Goal: Task Accomplishment & Management: Complete application form

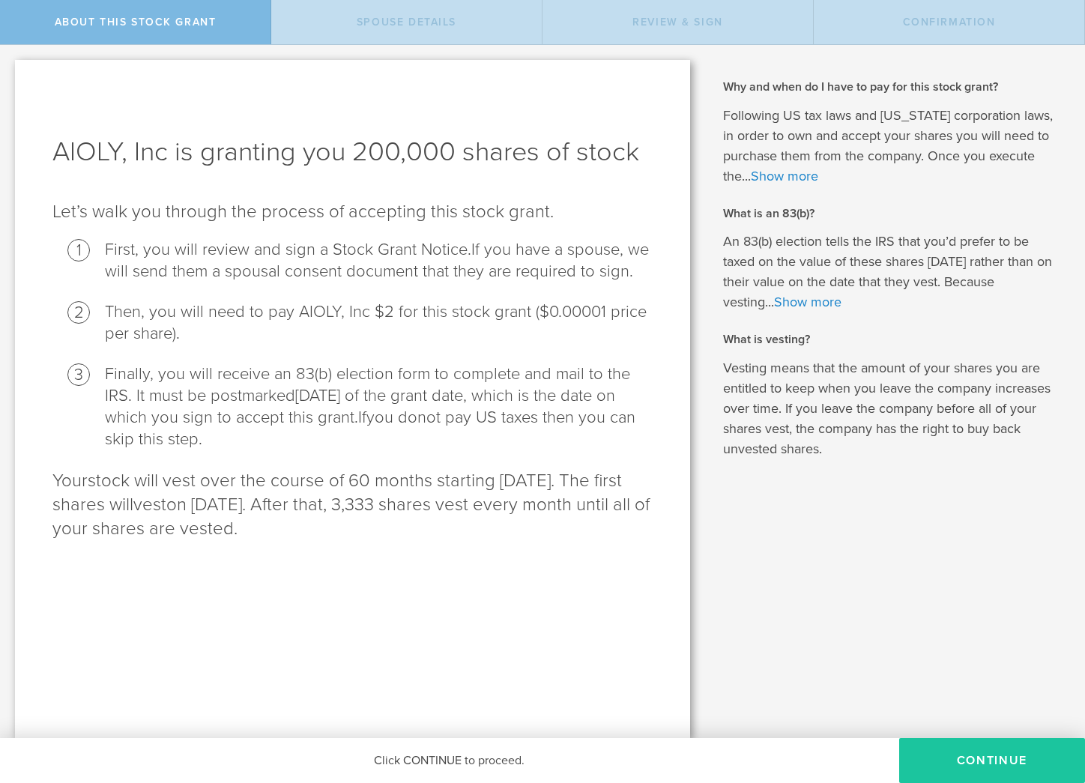
click at [985, 753] on button "CONTINUE" at bounding box center [992, 760] width 186 height 45
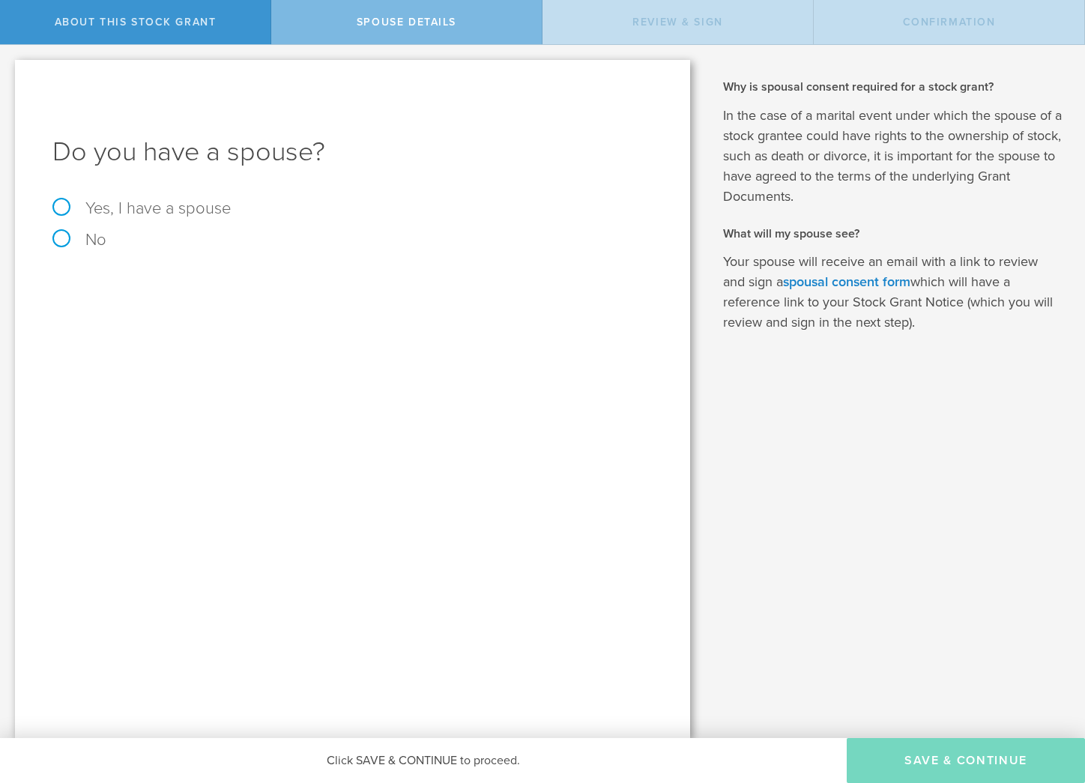
click at [67, 244] on label "No" at bounding box center [352, 240] width 600 height 16
click at [10, 69] on input "No" at bounding box center [5, 57] width 10 height 24
radio input "true"
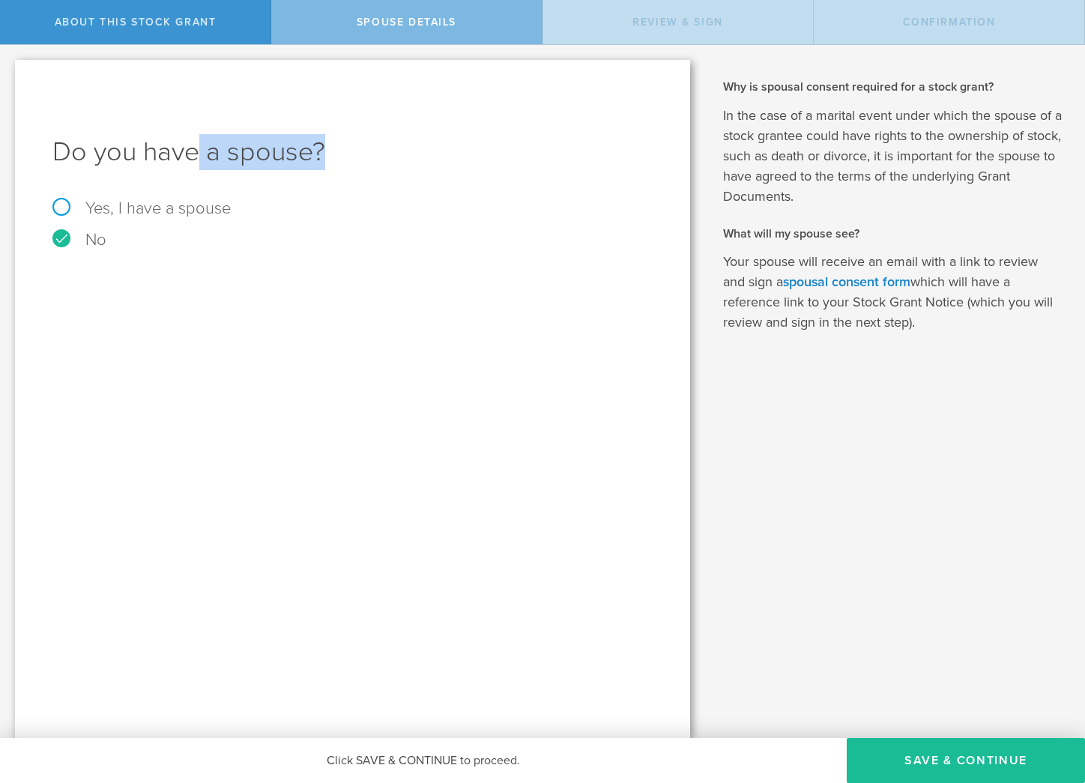
drag, startPoint x: 261, startPoint y: 156, endPoint x: 370, endPoint y: 156, distance: 109.4
click at [370, 156] on h1 "Do you have a spouse?" at bounding box center [352, 152] width 600 height 36
drag, startPoint x: 148, startPoint y: 152, endPoint x: 381, endPoint y: 152, distance: 233.1
click at [381, 152] on h1 "Do you have a spouse?" at bounding box center [352, 152] width 600 height 36
click at [914, 764] on button "Save & Continue" at bounding box center [966, 760] width 238 height 45
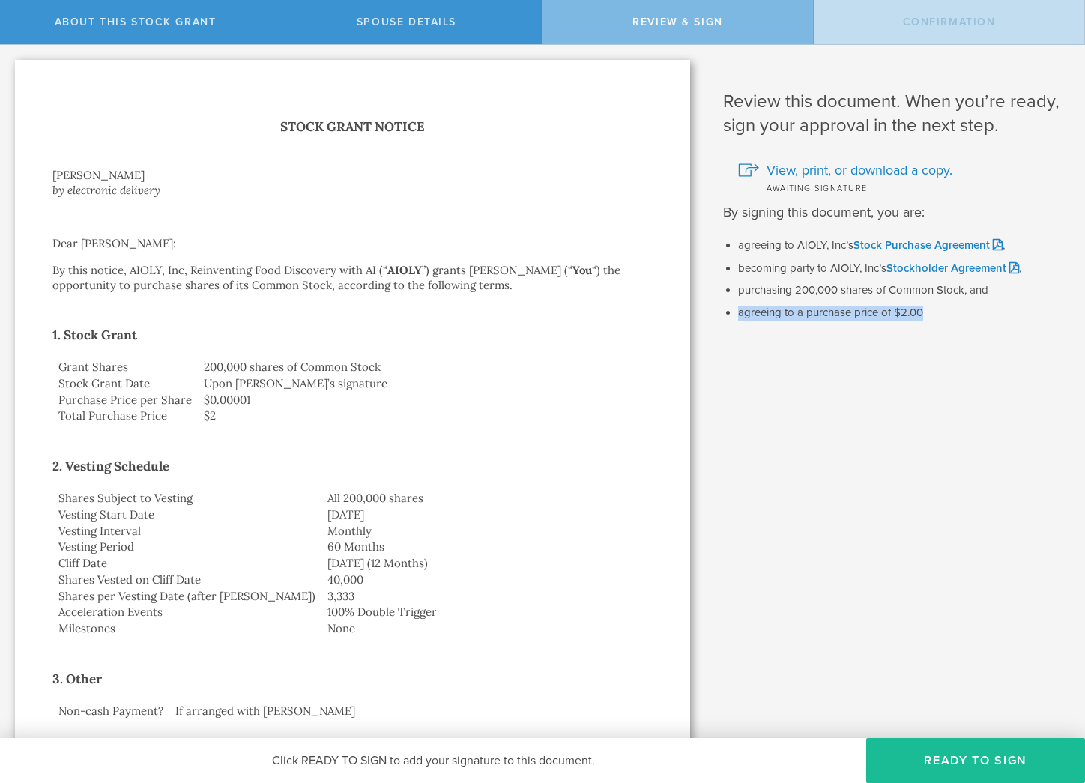
drag, startPoint x: 735, startPoint y: 310, endPoint x: 909, endPoint y: 325, distance: 174.5
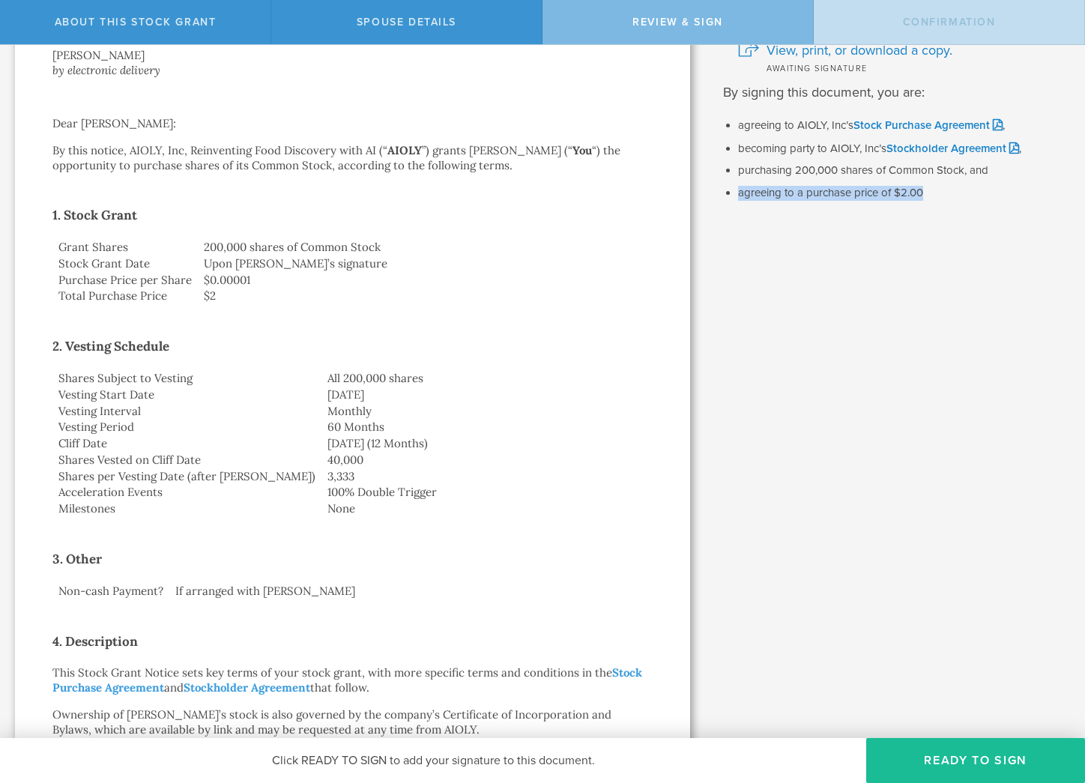
scroll to position [125, 0]
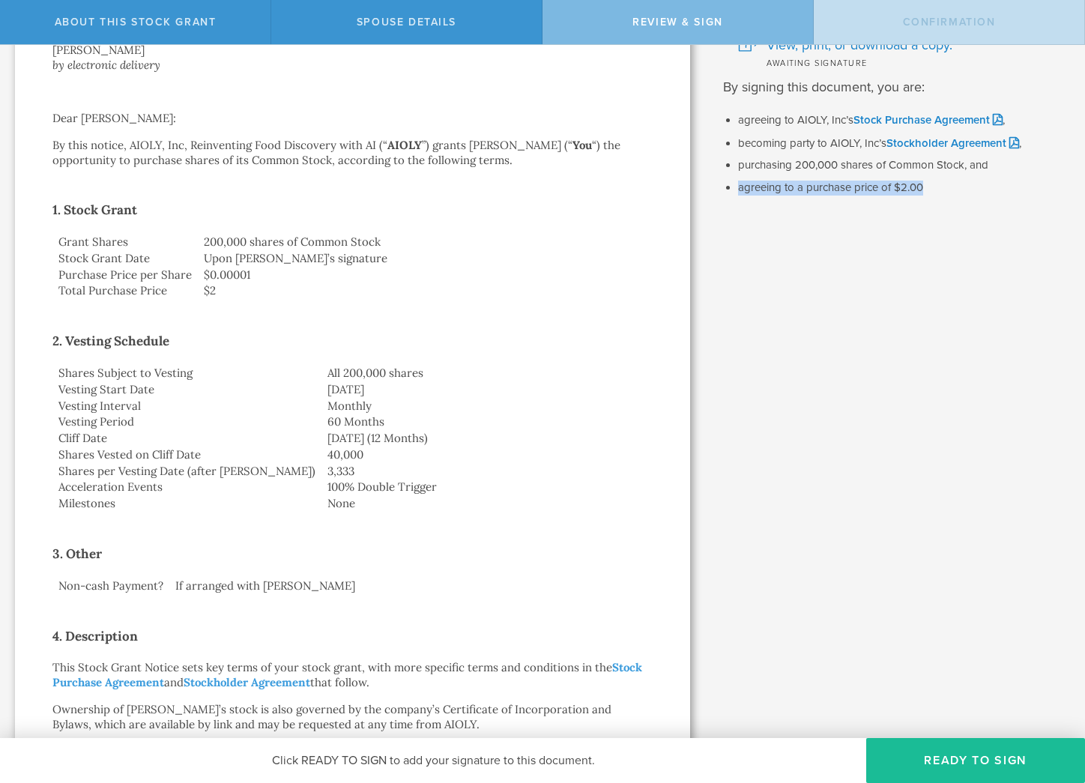
drag, startPoint x: 256, startPoint y: 384, endPoint x: 340, endPoint y: 385, distance: 84.7
click at [340, 385] on td "[DATE]" at bounding box center [487, 389] width 331 height 16
drag, startPoint x: 256, startPoint y: 434, endPoint x: 348, endPoint y: 432, distance: 91.5
click at [348, 433] on td "[DATE] (12 Months)" at bounding box center [487, 438] width 331 height 16
drag, startPoint x: 252, startPoint y: 372, endPoint x: 348, endPoint y: 370, distance: 96.0
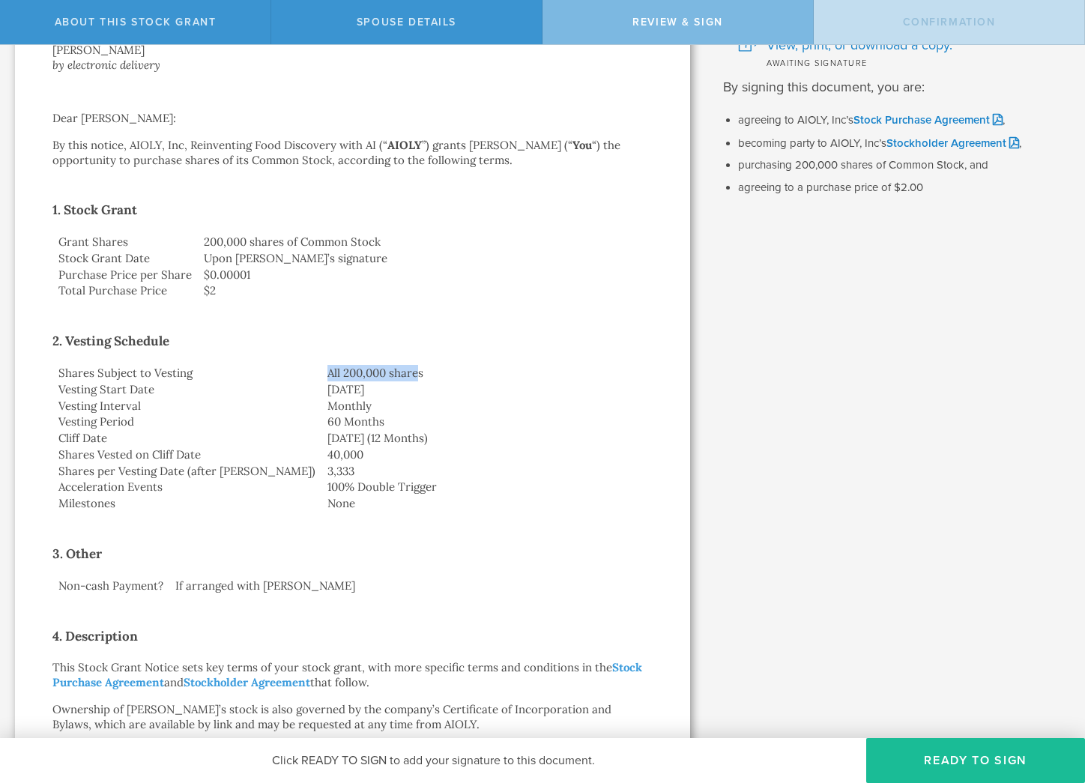
click at [348, 370] on td "All 200,000 shares" at bounding box center [487, 373] width 331 height 16
drag, startPoint x: 252, startPoint y: 381, endPoint x: 356, endPoint y: 384, distance: 104.2
click at [356, 385] on td "[DATE]" at bounding box center [487, 389] width 331 height 16
drag, startPoint x: 71, startPoint y: 381, endPoint x: 267, endPoint y: 381, distance: 195.6
click at [267, 382] on tr "Vesting Start Date [DATE]" at bounding box center [352, 389] width 600 height 16
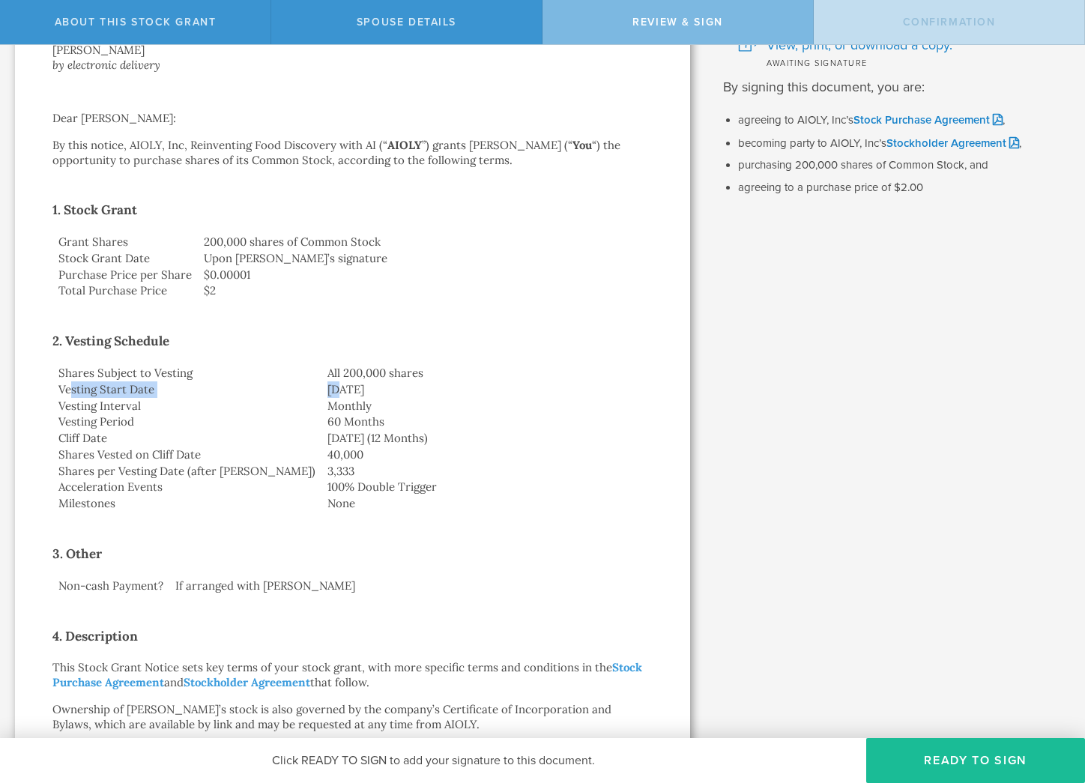
drag, startPoint x: 269, startPoint y: 384, endPoint x: 338, endPoint y: 382, distance: 69.0
click at [338, 384] on td "[DATE]" at bounding box center [487, 389] width 331 height 16
drag, startPoint x: 258, startPoint y: 417, endPoint x: 316, endPoint y: 416, distance: 58.5
click at [322, 417] on td "60 Months" at bounding box center [487, 422] width 331 height 16
drag, startPoint x: 261, startPoint y: 426, endPoint x: 378, endPoint y: 435, distance: 118.0
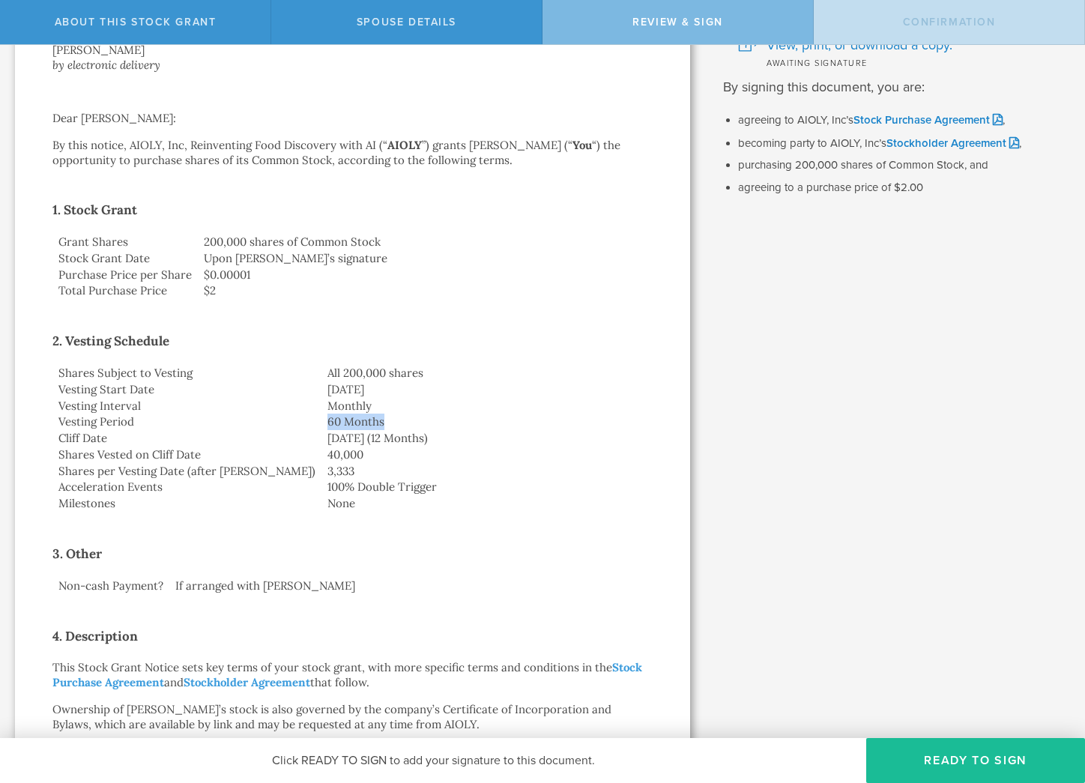
click at [378, 436] on td "[DATE] (12 Months)" at bounding box center [487, 438] width 331 height 16
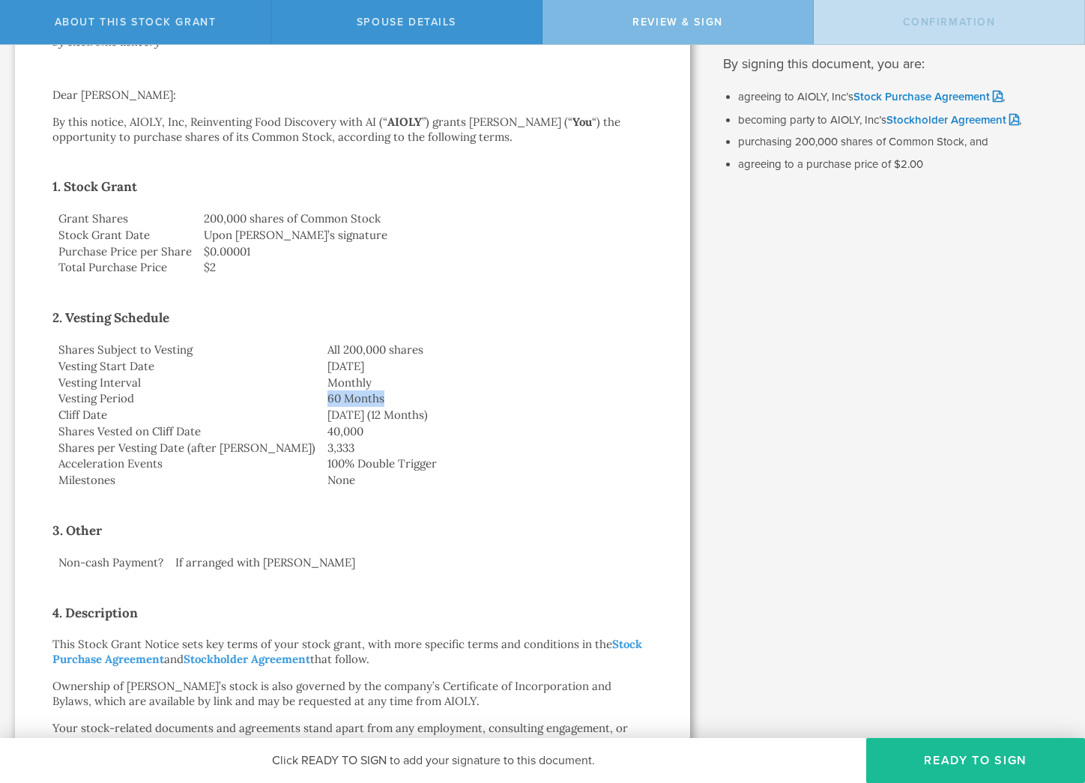
scroll to position [154, 0]
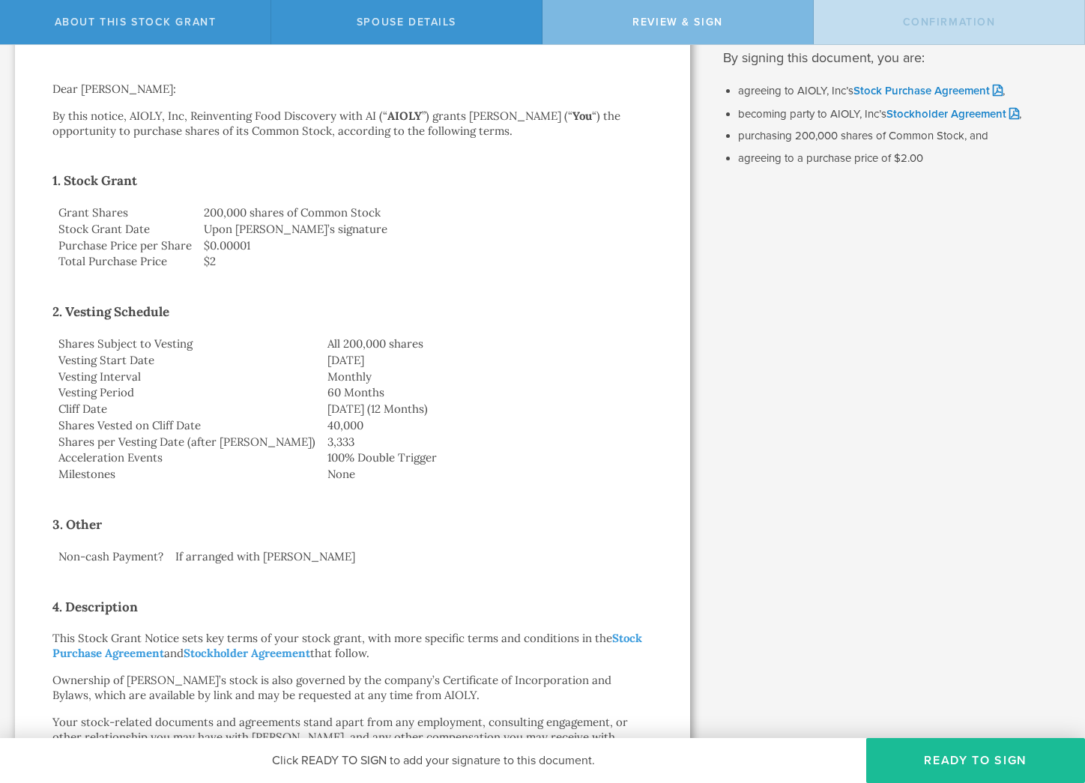
click at [322, 403] on td "[DATE] (12 Months)" at bounding box center [487, 409] width 331 height 16
drag, startPoint x: 252, startPoint y: 405, endPoint x: 328, endPoint y: 406, distance: 75.7
click at [328, 406] on td "[DATE] (12 Months)" at bounding box center [487, 409] width 331 height 16
drag, startPoint x: 373, startPoint y: 407, endPoint x: 259, endPoint y: 403, distance: 114.0
click at [322, 403] on td "[DATE] (12 Months)" at bounding box center [487, 409] width 331 height 16
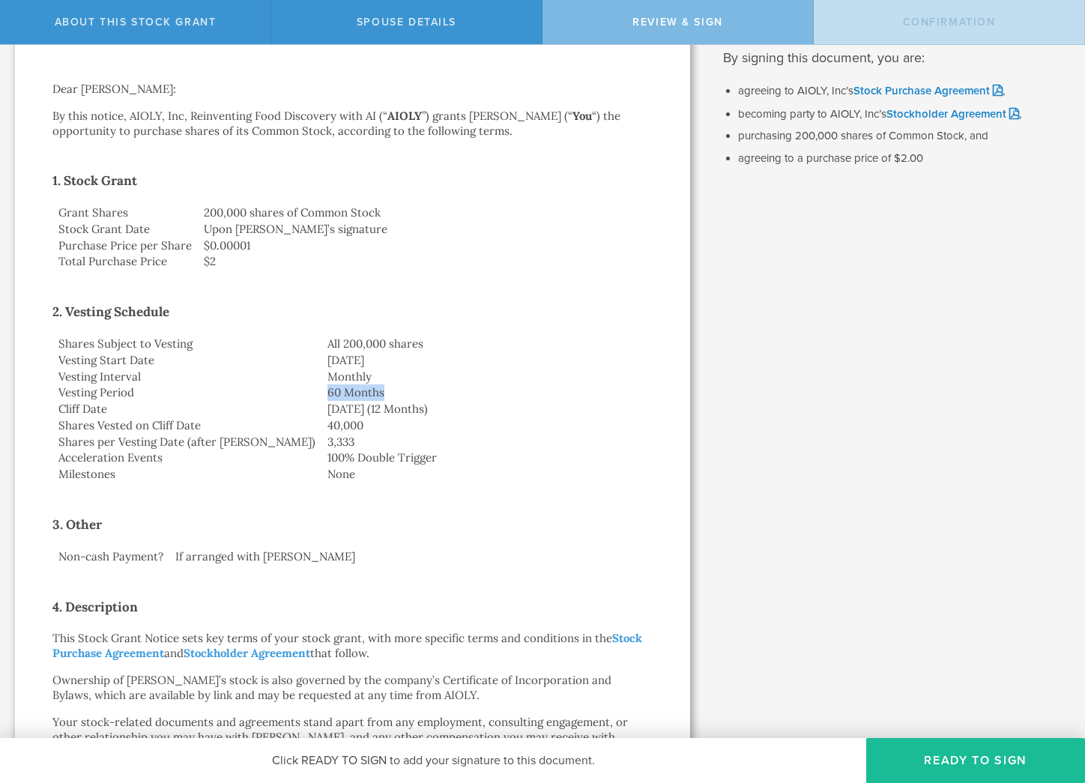
drag, startPoint x: 254, startPoint y: 390, endPoint x: 340, endPoint y: 393, distance: 86.2
click at [340, 394] on td "60 Months" at bounding box center [487, 392] width 331 height 16
drag, startPoint x: 64, startPoint y: 393, endPoint x: 301, endPoint y: 393, distance: 236.1
click at [301, 394] on tr "Vesting Period 60 Months" at bounding box center [352, 392] width 600 height 16
click at [322, 393] on td "60 Months" at bounding box center [487, 392] width 331 height 16
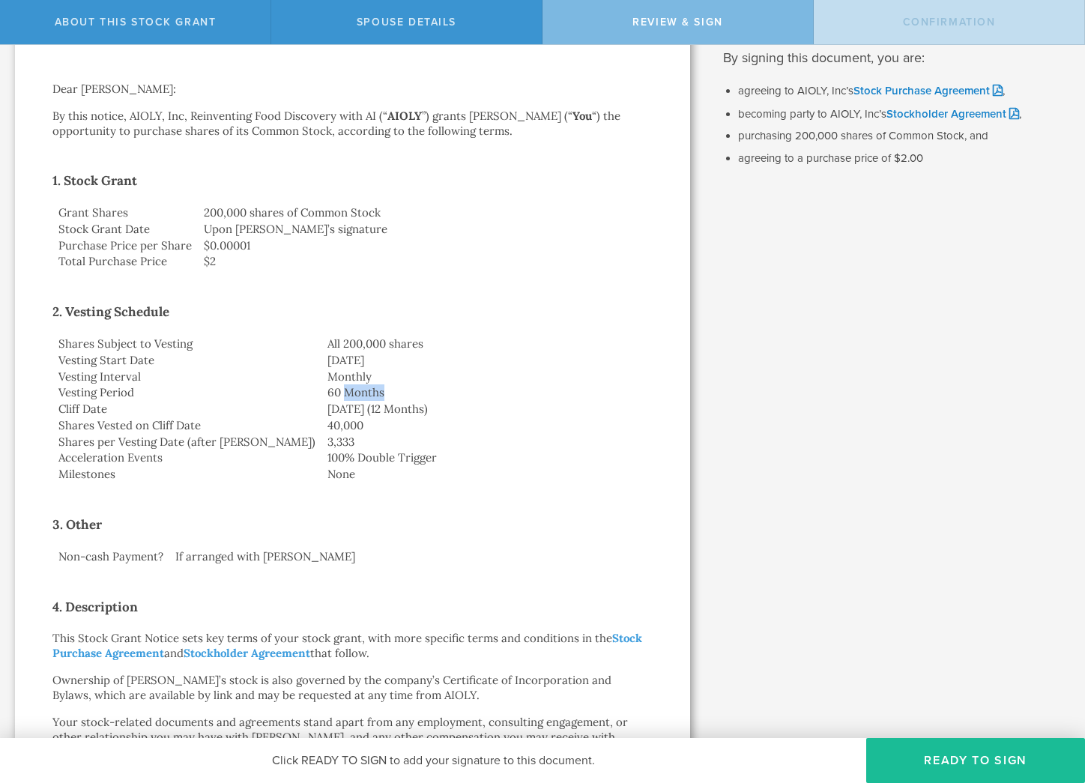
click at [322, 393] on td "60 Months" at bounding box center [487, 392] width 331 height 16
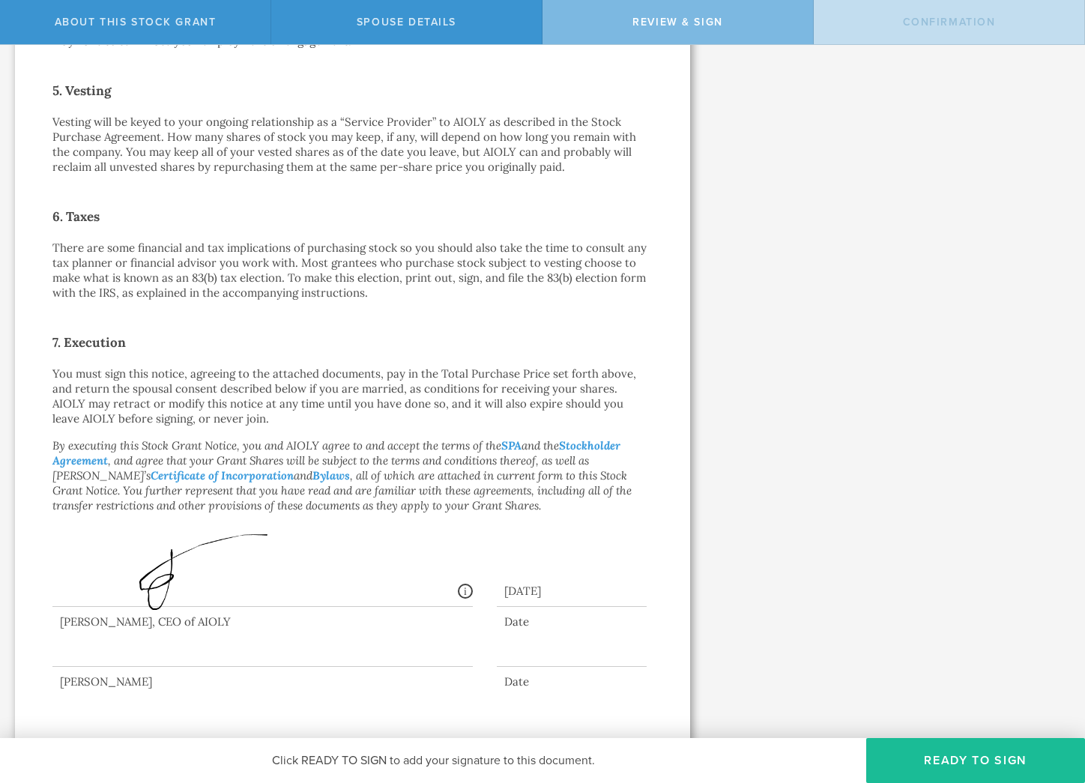
scroll to position [0, 0]
click at [945, 753] on button "Ready to Sign" at bounding box center [975, 760] width 219 height 45
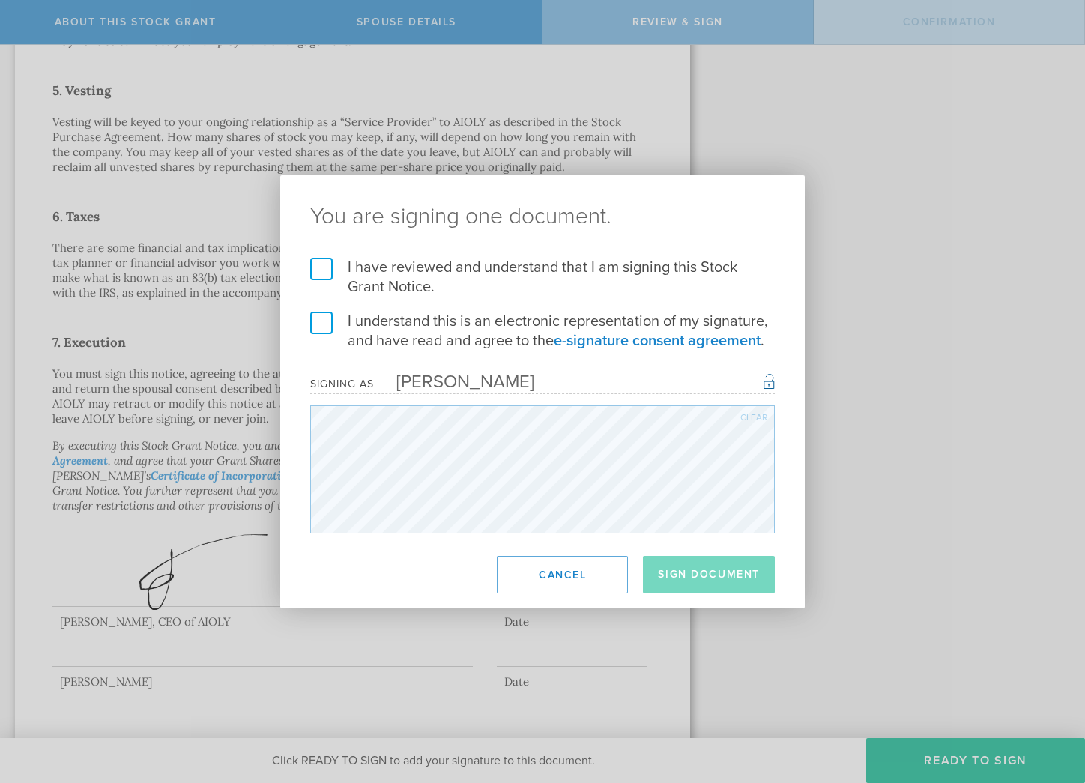
click at [322, 283] on label "I have reviewed and understand that I am signing this Stock Grant Notice." at bounding box center [542, 277] width 465 height 39
click at [0, 0] on input "I have reviewed and understand that I am signing this Stock Grant Notice." at bounding box center [0, 0] width 0 height 0
click at [316, 323] on label "I understand this is an electronic representation of my signature, and have rea…" at bounding box center [542, 331] width 465 height 39
click at [0, 0] on input "I understand this is an electronic representation of my signature, and have rea…" at bounding box center [0, 0] width 0 height 0
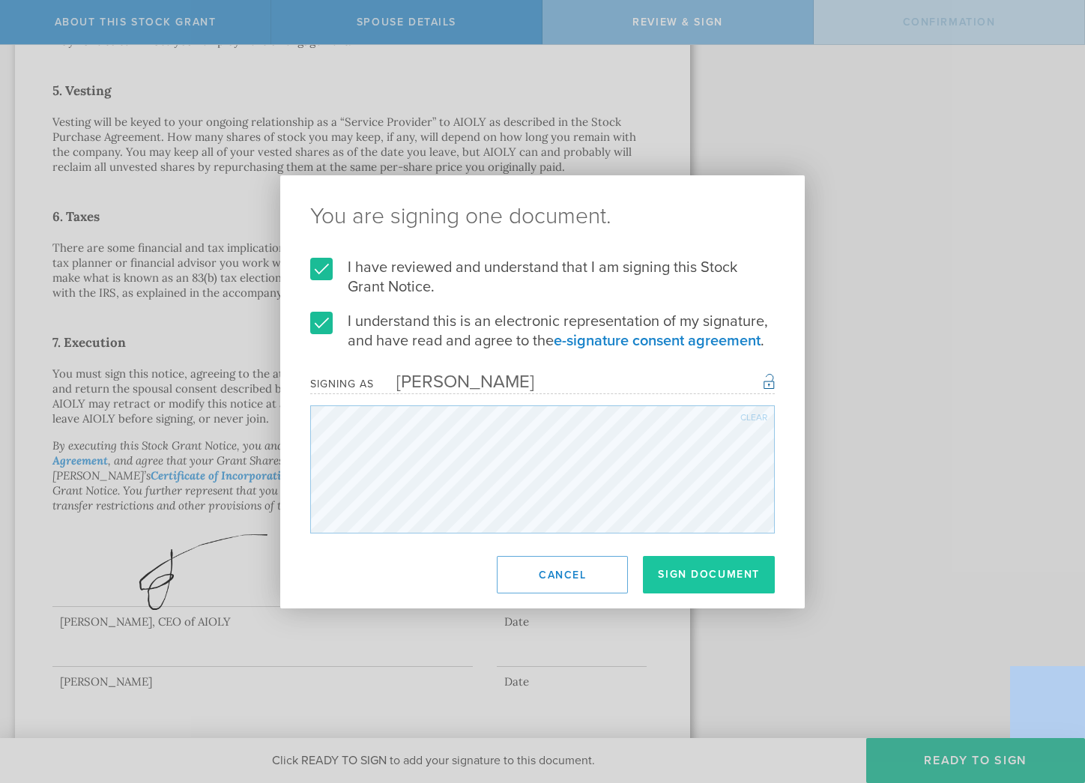
click at [685, 581] on button "Sign Document" at bounding box center [709, 574] width 132 height 37
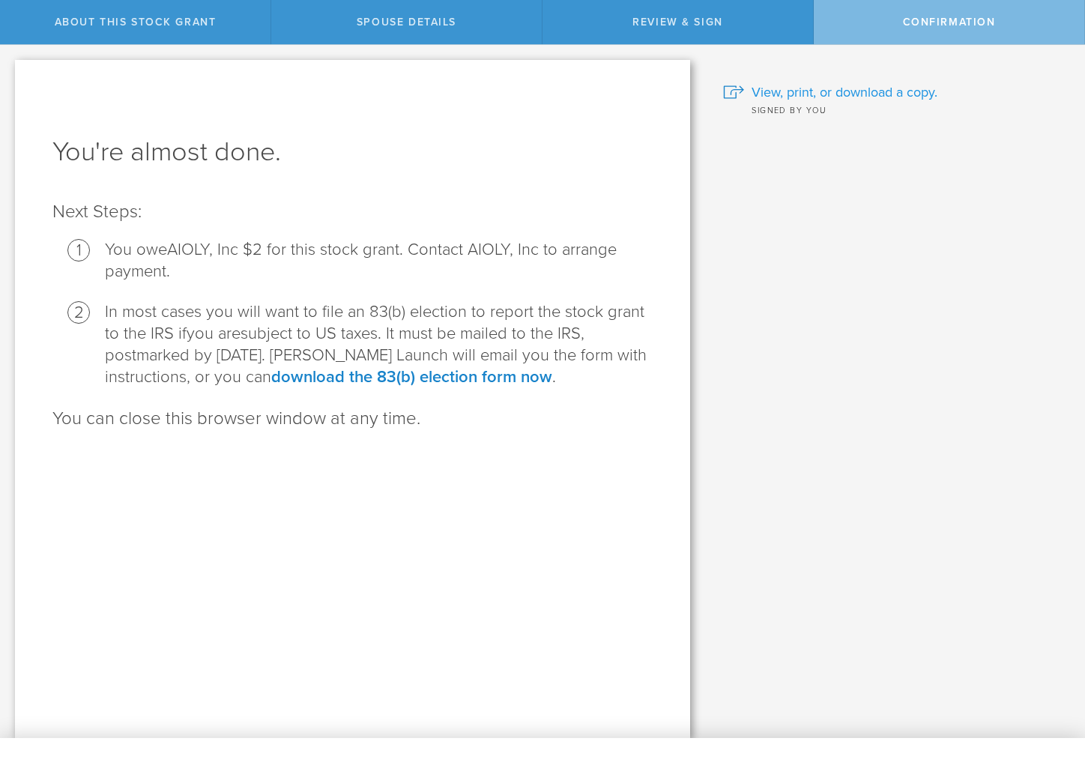
click at [823, 91] on span "View, print, or download a copy." at bounding box center [845, 91] width 186 height 19
drag, startPoint x: 263, startPoint y: 375, endPoint x: 575, endPoint y: 367, distance: 311.9
click at [575, 367] on li "In most cases you will want to file an 83(b) election to report the stock grant…" at bounding box center [379, 344] width 548 height 87
click at [781, 94] on span "View, print, or download a copy." at bounding box center [845, 91] width 186 height 19
click at [650, 31] on div "Review & Sign" at bounding box center [678, 22] width 271 height 44
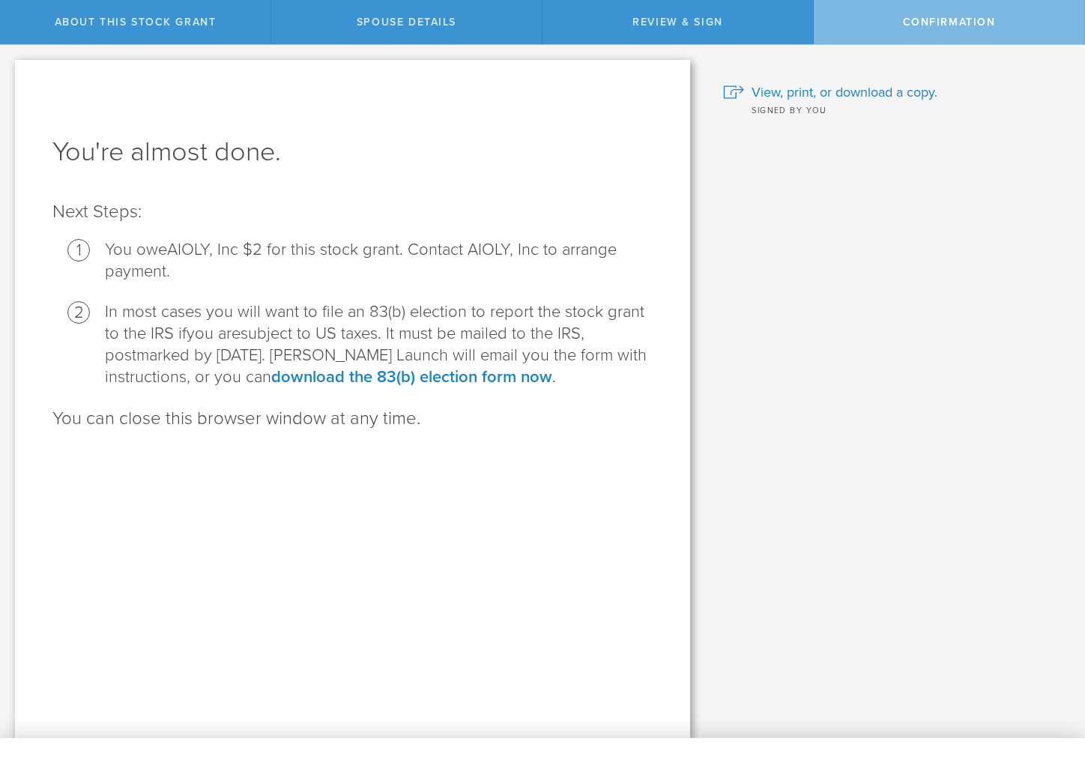
click at [322, 410] on p "You can close this browser window at any time." at bounding box center [352, 419] width 600 height 24
click at [238, 246] on li "You owe AIOLY, Inc $2 for this stock grant. Contact AIOLY, Inc to arrange payme…" at bounding box center [379, 260] width 548 height 43
drag, startPoint x: 105, startPoint y: 251, endPoint x: 183, endPoint y: 276, distance: 81.8
click at [183, 276] on li "You owe AIOLY, Inc $2 for this stock grant. Contact AIOLY, Inc to arrange payme…" at bounding box center [379, 260] width 548 height 43
click at [833, 30] on div "Confirmation" at bounding box center [949, 22] width 271 height 44
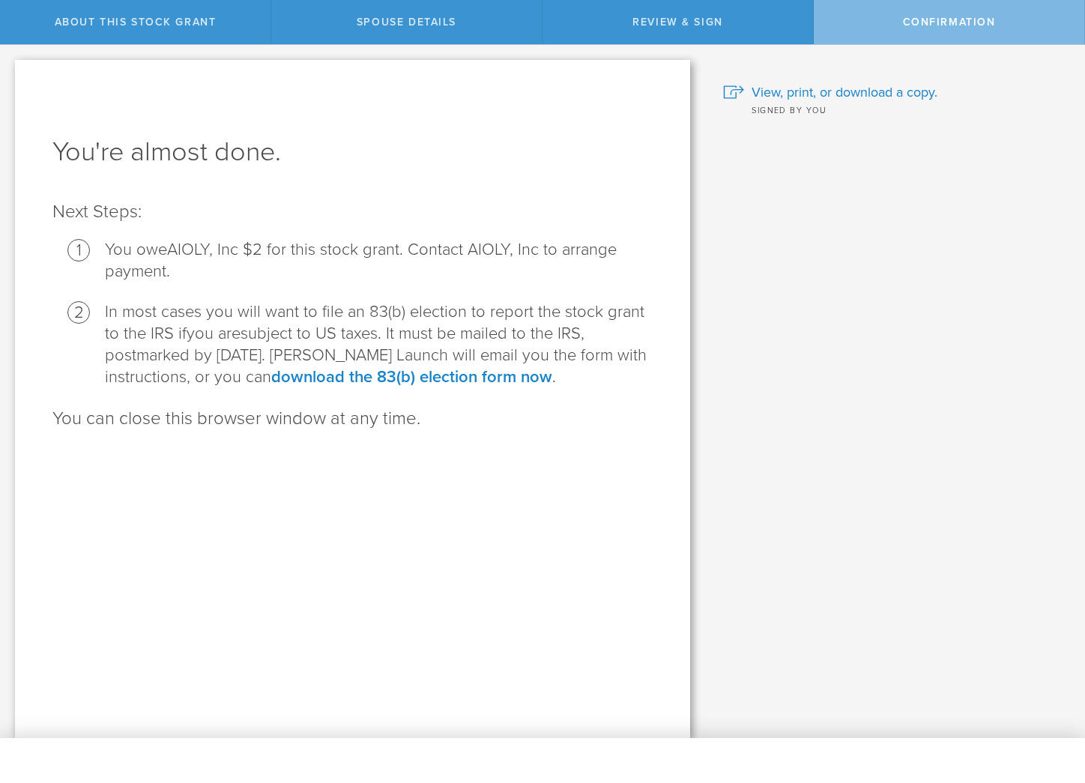
click at [743, 30] on div "Review & Sign" at bounding box center [678, 22] width 271 height 44
click at [349, 17] on div "Spouse Details" at bounding box center [406, 22] width 271 height 44
